Goal: Task Accomplishment & Management: Manage account settings

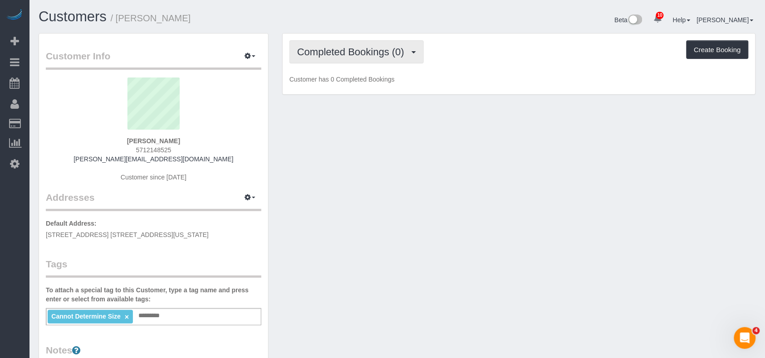
click at [360, 57] on button "Completed Bookings (0)" at bounding box center [356, 51] width 134 height 23
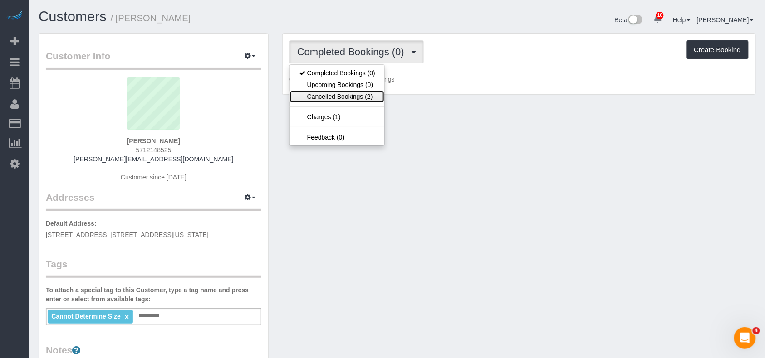
click at [358, 95] on link "Cancelled Bookings (2)" at bounding box center [337, 97] width 94 height 12
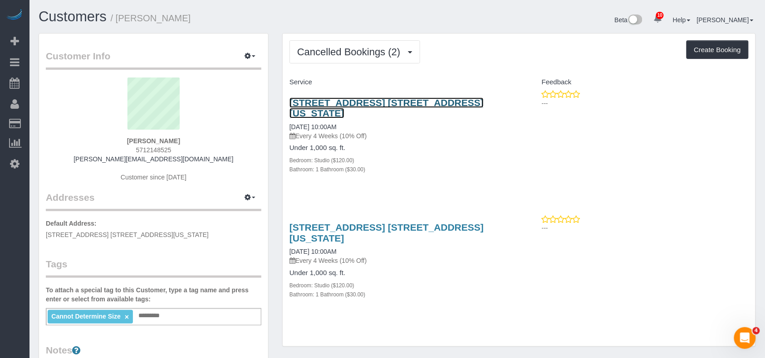
click at [340, 102] on link "[STREET_ADDRESS] [STREET_ADDRESS][US_STATE]" at bounding box center [386, 108] width 194 height 21
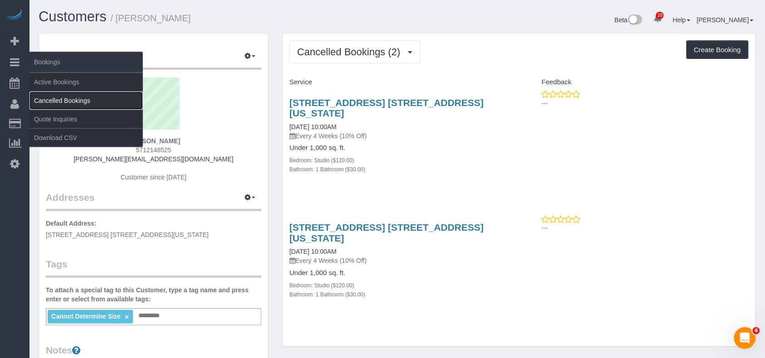
click at [61, 98] on link "Cancelled Bookings" at bounding box center [85, 101] width 113 height 18
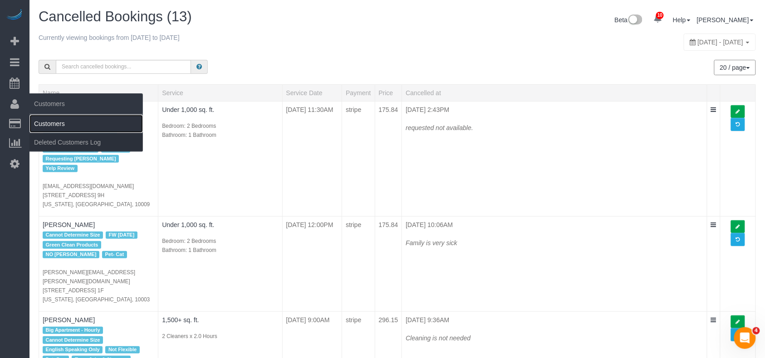
click at [57, 123] on link "Customers" at bounding box center [85, 124] width 113 height 18
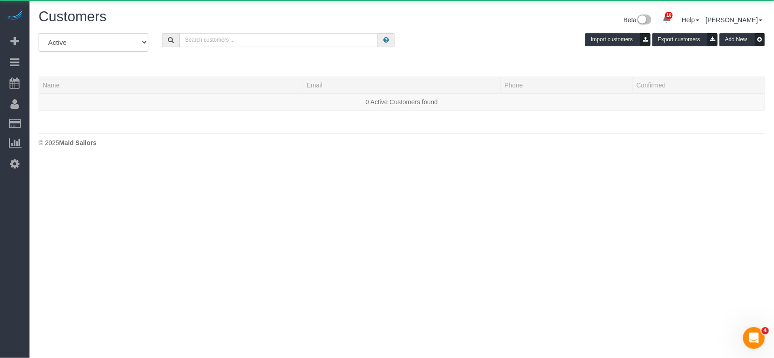
click at [206, 42] on input "text" at bounding box center [278, 40] width 199 height 14
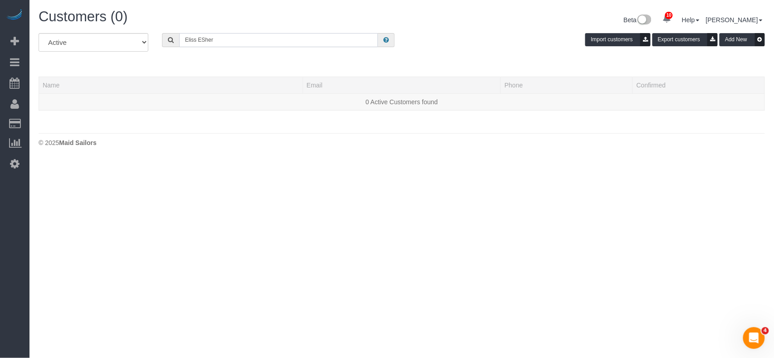
click at [196, 40] on input "Eliss ESher" at bounding box center [278, 40] width 199 height 14
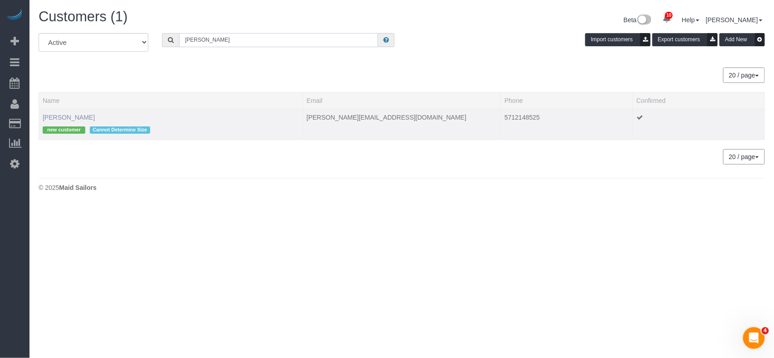
type input "Elissa ESher"
click at [64, 114] on link "[PERSON_NAME]" at bounding box center [69, 117] width 52 height 7
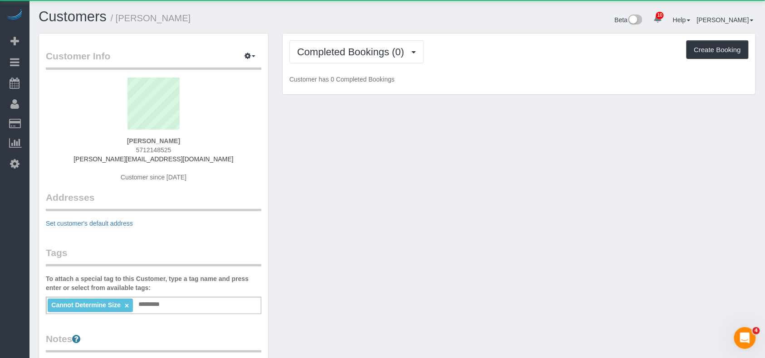
click at [353, 64] on div "Completed Bookings (0) Completed Bookings (0) Charges (1) Feedback (0) Create B…" at bounding box center [519, 64] width 473 height 61
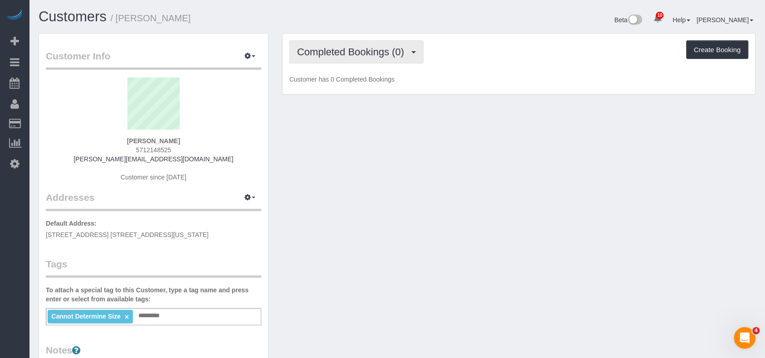
click at [351, 60] on button "Completed Bookings (0)" at bounding box center [356, 51] width 134 height 23
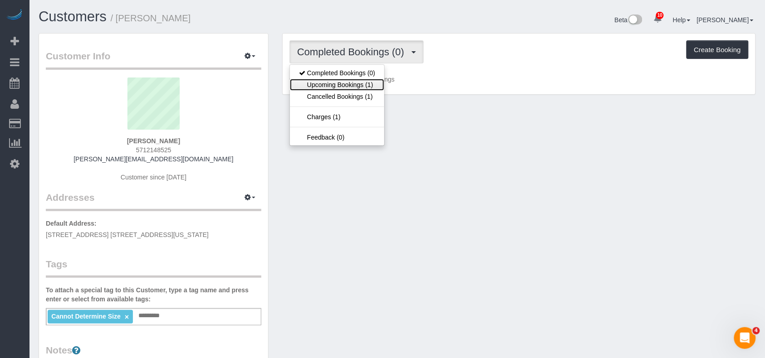
click at [349, 85] on link "Upcoming Bookings (1)" at bounding box center [337, 85] width 94 height 12
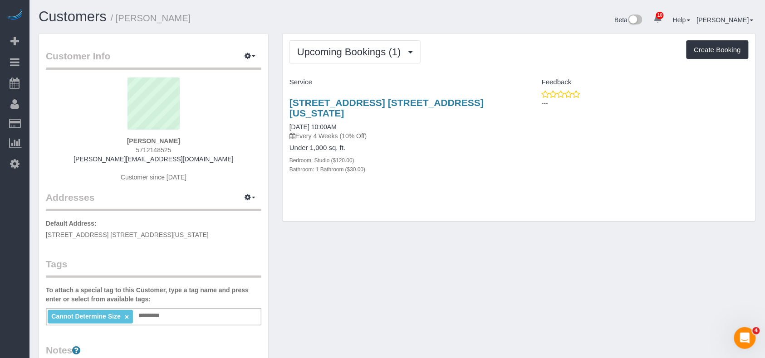
click at [420, 144] on h4 "Under 1,000 sq. ft." at bounding box center [400, 148] width 223 height 8
click at [345, 52] on span "Upcoming Bookings (1)" at bounding box center [351, 51] width 108 height 11
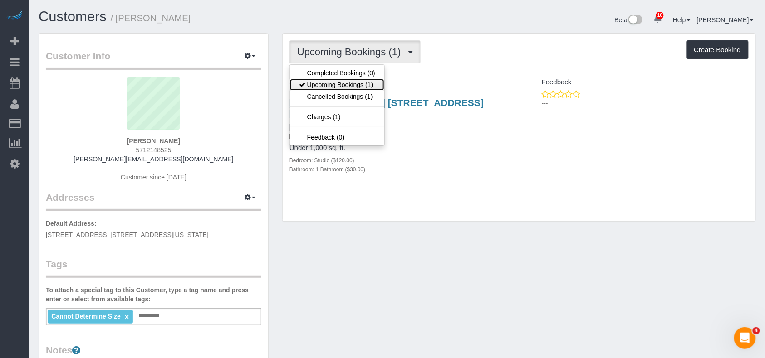
click at [342, 84] on link "Upcoming Bookings (1)" at bounding box center [337, 85] width 94 height 12
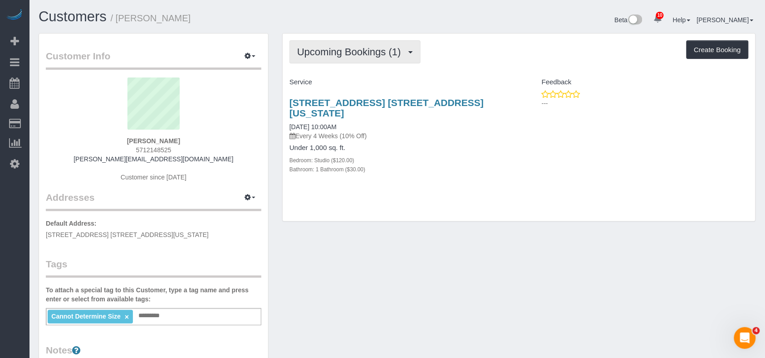
click at [345, 53] on span "Upcoming Bookings (1)" at bounding box center [351, 51] width 108 height 11
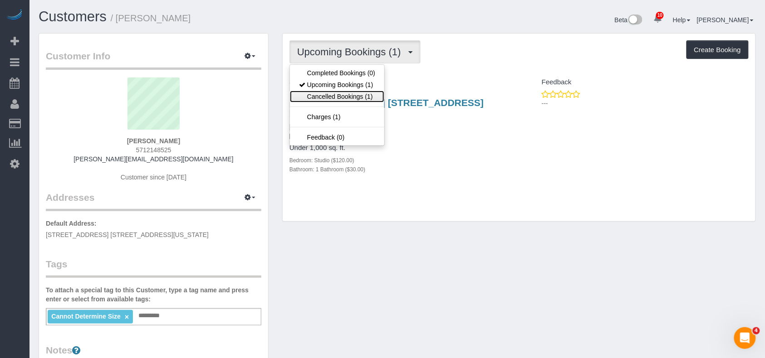
click at [337, 96] on link "Cancelled Bookings (1)" at bounding box center [337, 97] width 94 height 12
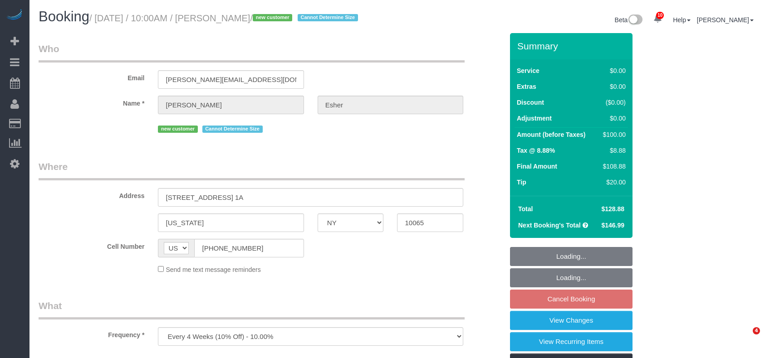
select select "NY"
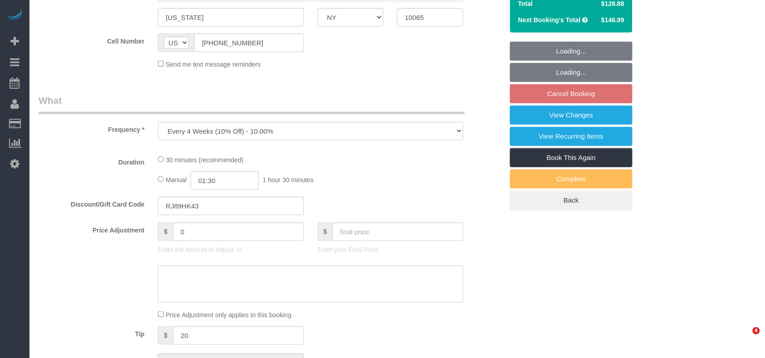
select select "number:57"
select select "number:71"
select select "number:15"
select select "number:5"
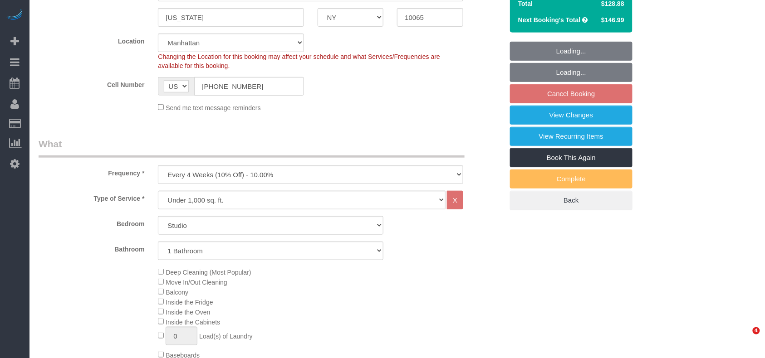
select select "object:4851"
select select "string:stripe-pm_1RsuKv4VGloSiKo70PRYzMVa"
select select "spot3"
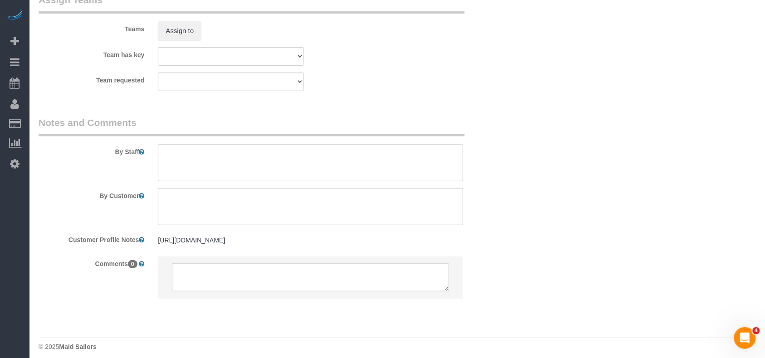
scroll to position [1233, 0]
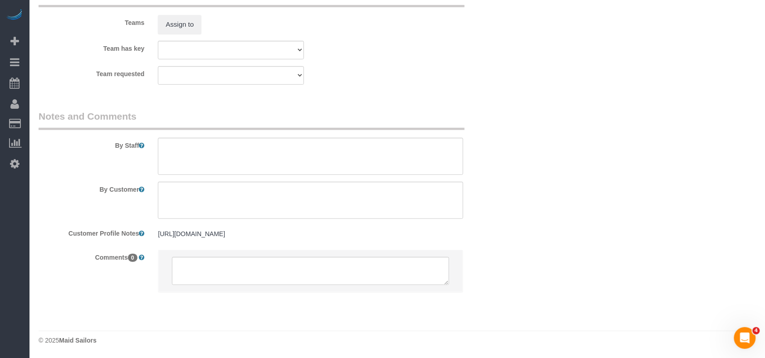
click at [416, 85] on div "Team requested 000- [PERSON_NAME] 000 - Partnerships 000 - TEAM JOB 0 - [PERSON…" at bounding box center [271, 75] width 478 height 19
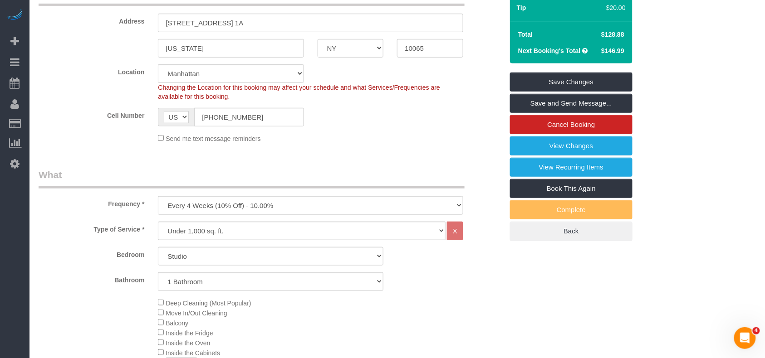
scroll to position [181, 0]
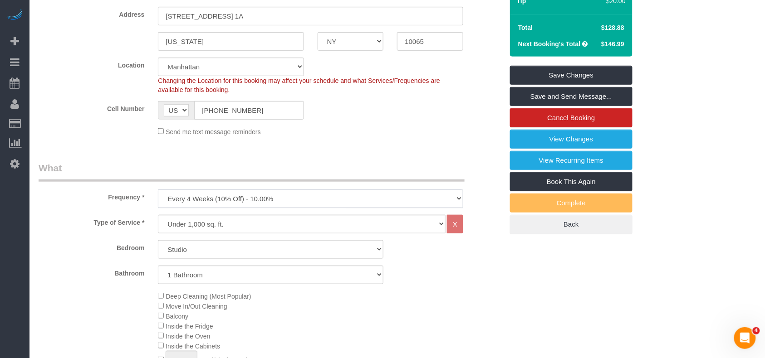
click at [239, 199] on select "One Time Weekly (20% Off) - 20.00% Every 2 Weeks (15% Off) - 15.00% Every 4 Wee…" at bounding box center [310, 199] width 305 height 19
click at [158, 190] on select "One Time Weekly (20% Off) - 20.00% Every 2 Weeks (15% Off) - 15.00% Every 4 Wee…" at bounding box center [310, 199] width 305 height 19
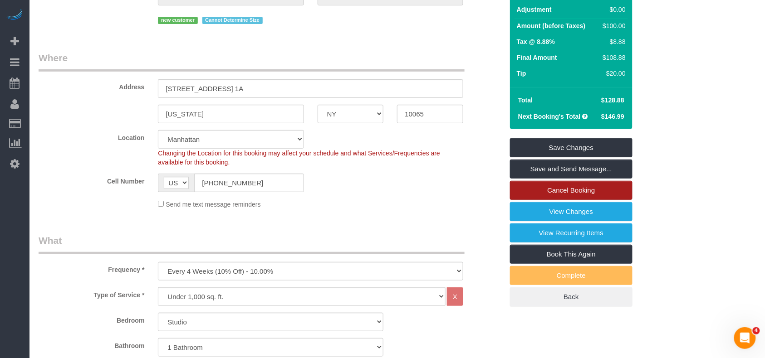
scroll to position [60, 0]
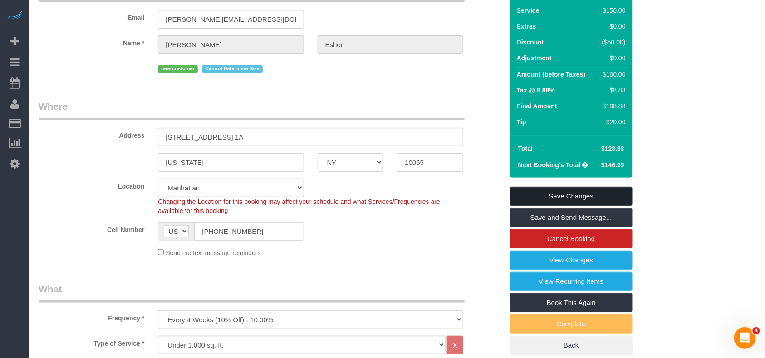
click at [559, 195] on link "Save Changes" at bounding box center [571, 196] width 122 height 19
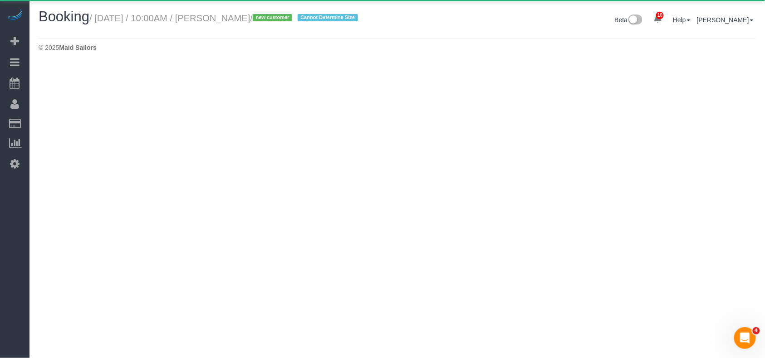
select select "NY"
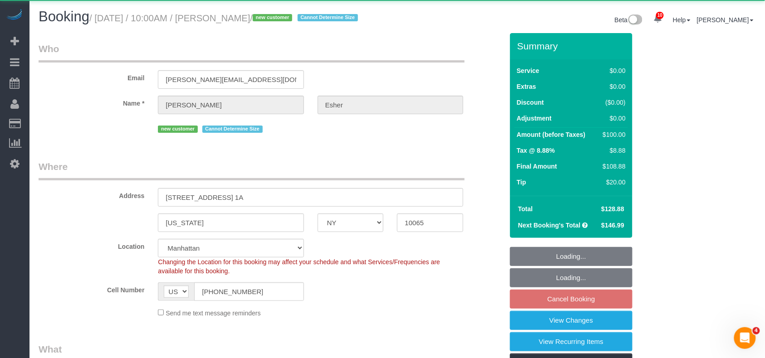
select select "object:7252"
select select "string:stripe-pm_1RsuKv4VGloSiKo70PRYzMVa"
select select "number:57"
select select "number:71"
select select "number:15"
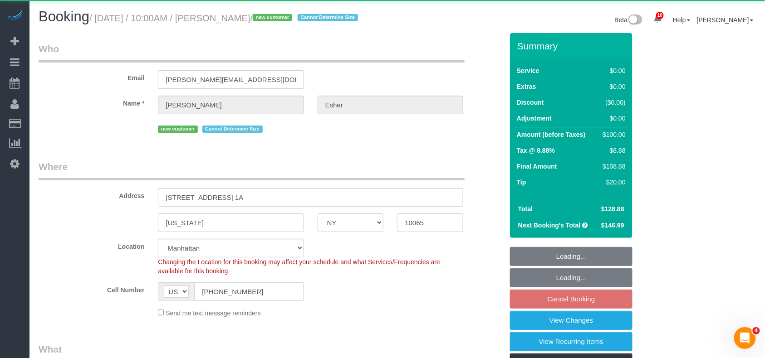
select select "number:5"
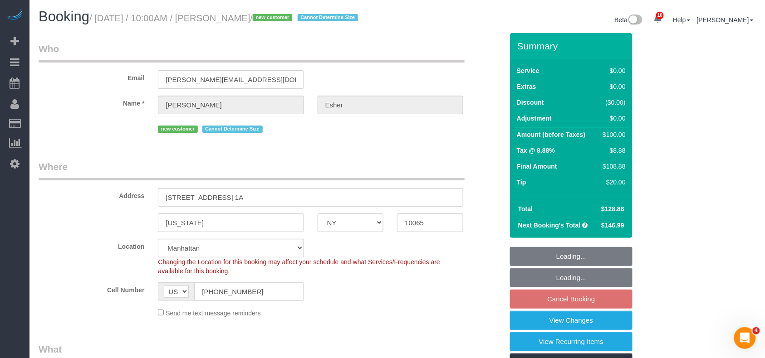
select select "spot62"
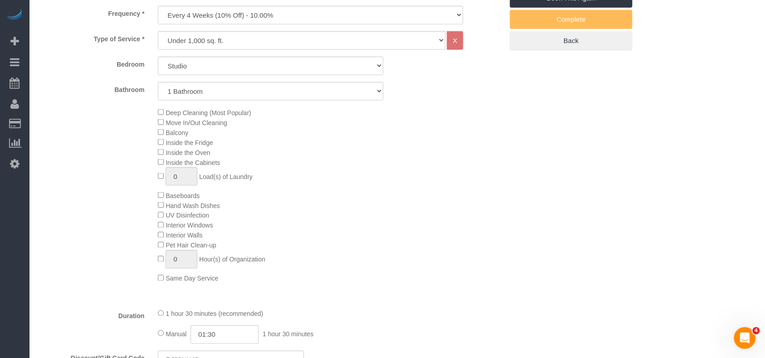
scroll to position [265, 0]
